Goal: Task Accomplishment & Management: Use online tool/utility

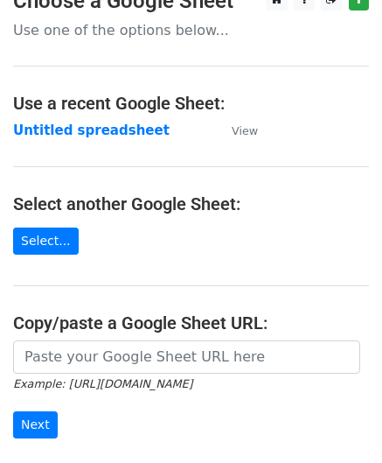
scroll to position [175, 0]
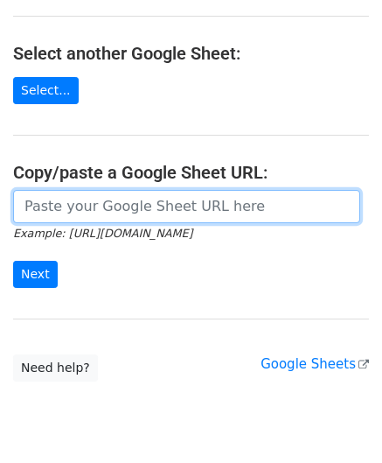
click at [102, 194] on input "url" at bounding box center [186, 206] width 347 height 33
paste input "https://docs.google.com/spreadsheets/d/12T1Fnp6GqfHsLnATC6yy_rCxo8jBeERroaMNZ0s…"
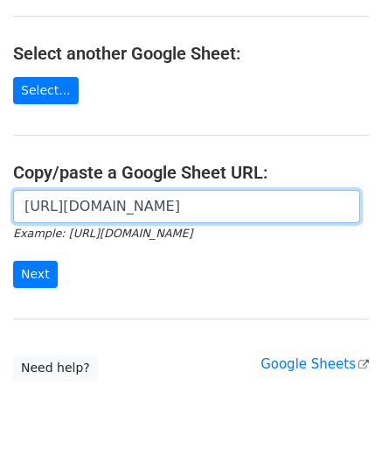
scroll to position [0, 371]
type input "https://docs.google.com/spreadsheets/d/12T1Fnp6GqfHsLnATC6yy_rCxo8jBeERroaMNZ0s…"
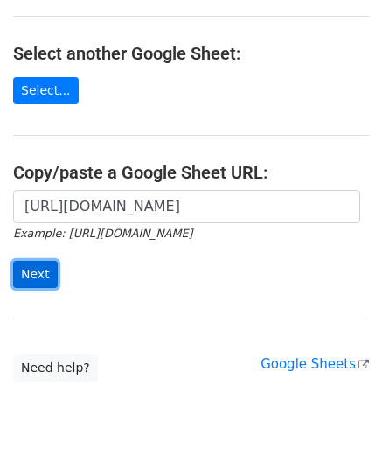
click at [35, 262] on input "Next" at bounding box center [35, 274] width 45 height 27
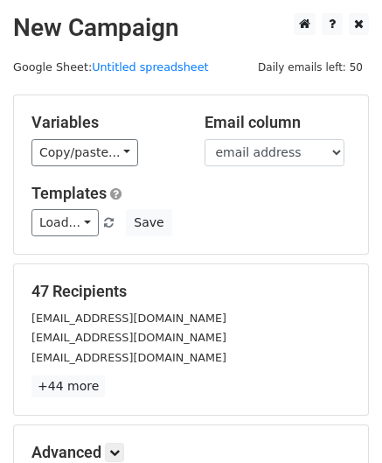
scroll to position [214, 0]
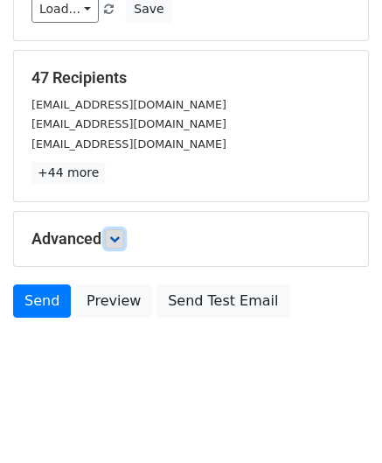
click at [120, 234] on icon at bounding box center [114, 239] width 11 height 11
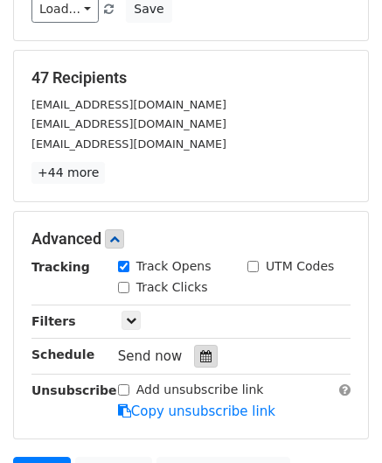
click at [200, 356] on icon at bounding box center [205, 356] width 11 height 12
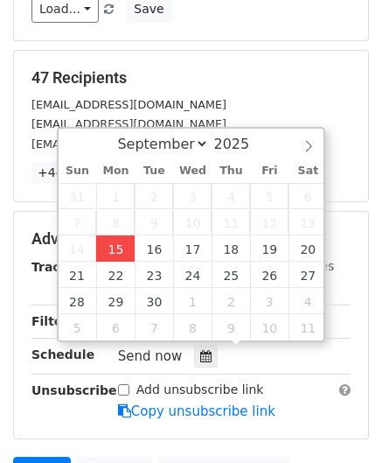
type input "[DATE] 12:00"
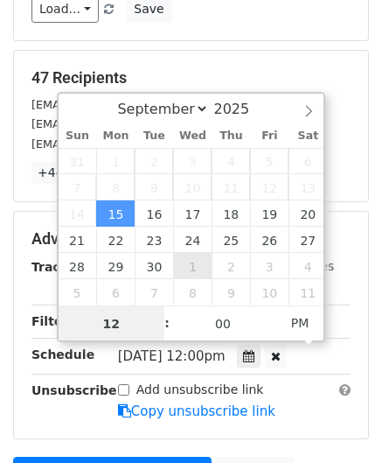
paste input "1"
type input "11"
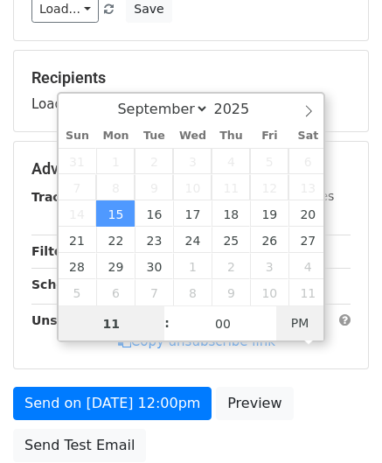
type input "[DATE] 11:00"
click at [298, 319] on span "PM" at bounding box center [301, 322] width 48 height 35
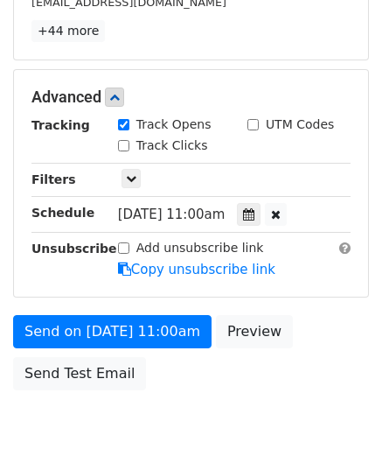
scroll to position [425, 0]
